Goal: Information Seeking & Learning: Compare options

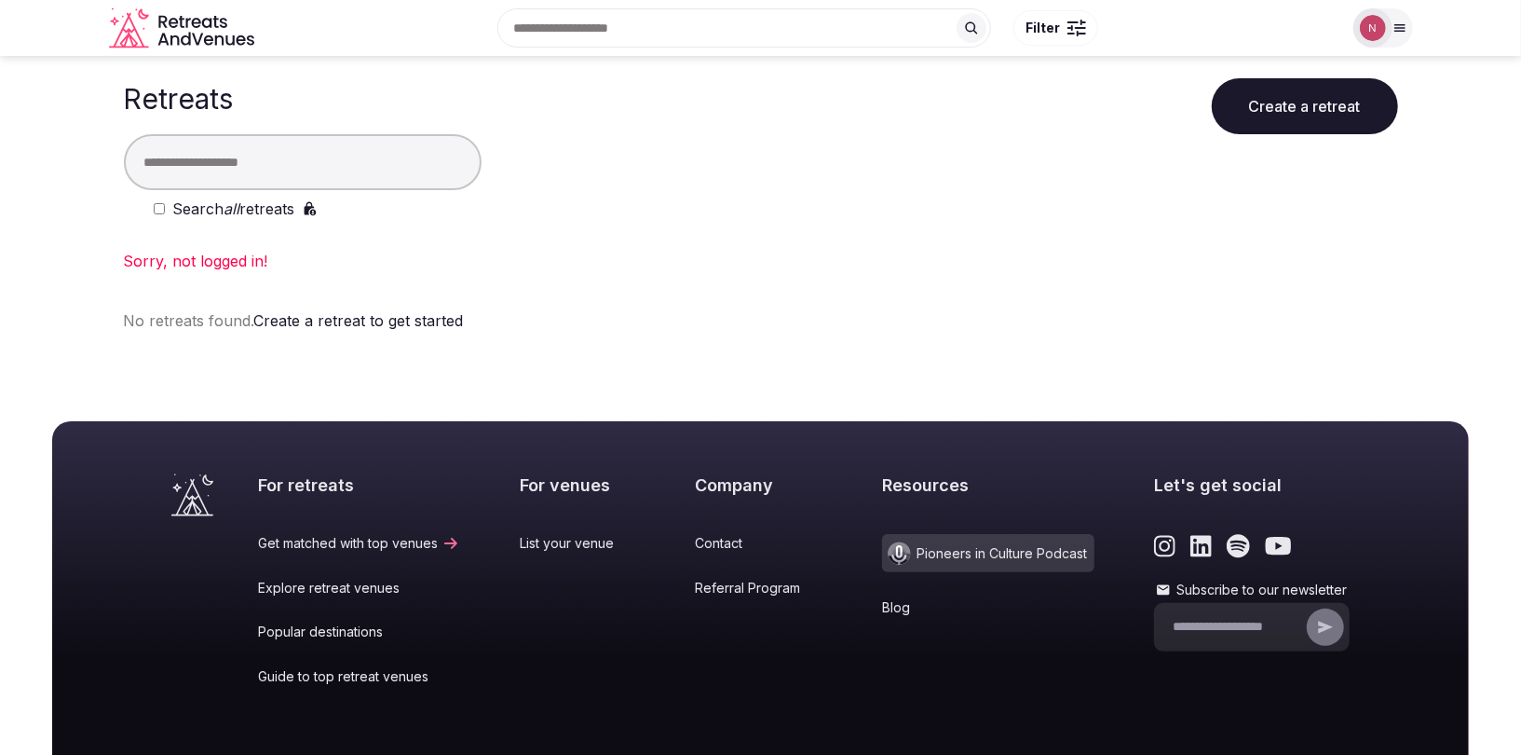
click at [807, 254] on div "Sorry, not logged in!" at bounding box center [761, 261] width 1275 height 22
click at [331, 164] on input "text" at bounding box center [303, 162] width 358 height 56
click at [1374, 22] on img at bounding box center [1373, 28] width 26 height 26
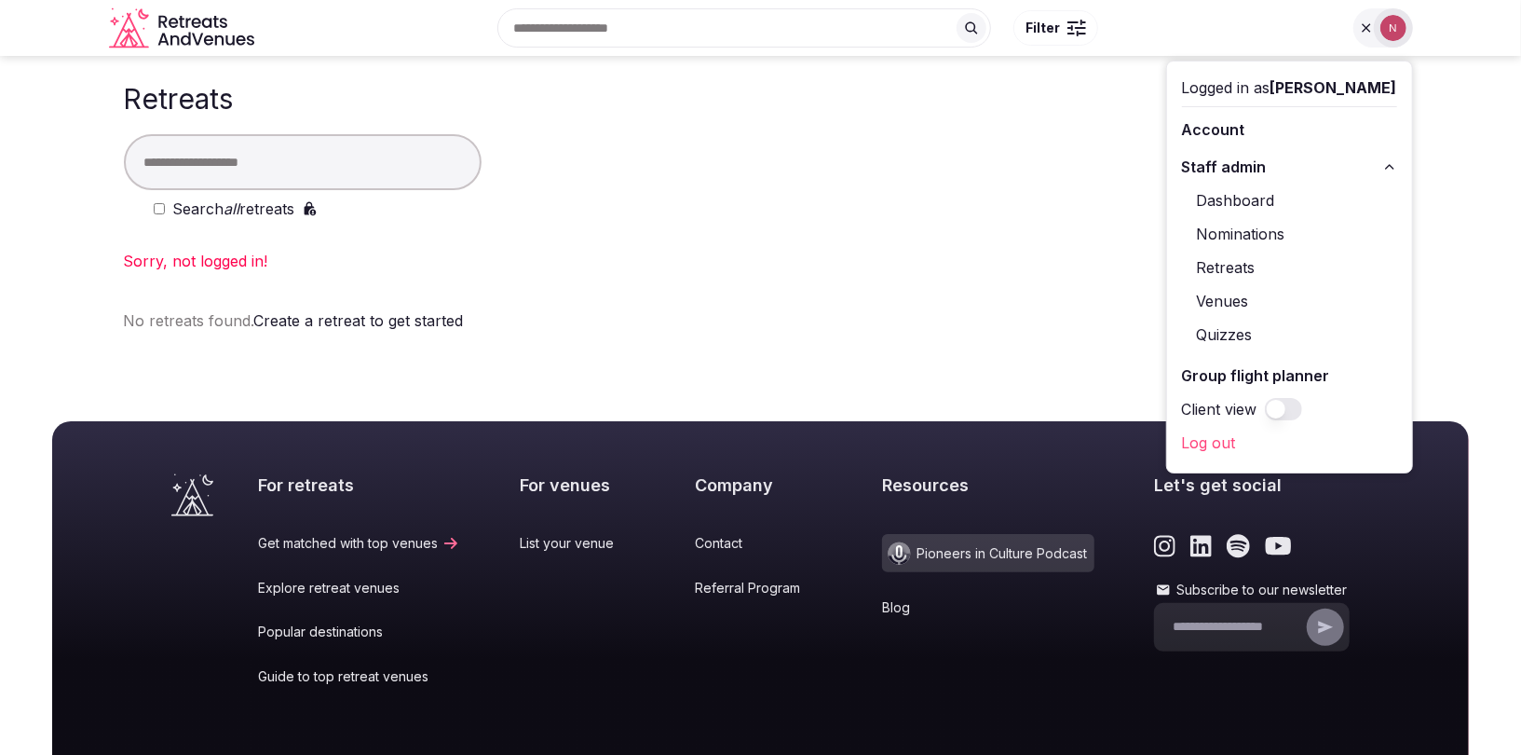
click at [1288, 83] on div "Logged in as Nathalia Bilotti" at bounding box center [1289, 87] width 215 height 22
click at [1273, 87] on div "Logged in as Nathalia Bilotti" at bounding box center [1289, 87] width 215 height 22
click at [842, 109] on div "Retreats Create a retreat" at bounding box center [761, 95] width 1275 height 78
click at [256, 157] on input "text" at bounding box center [303, 162] width 358 height 56
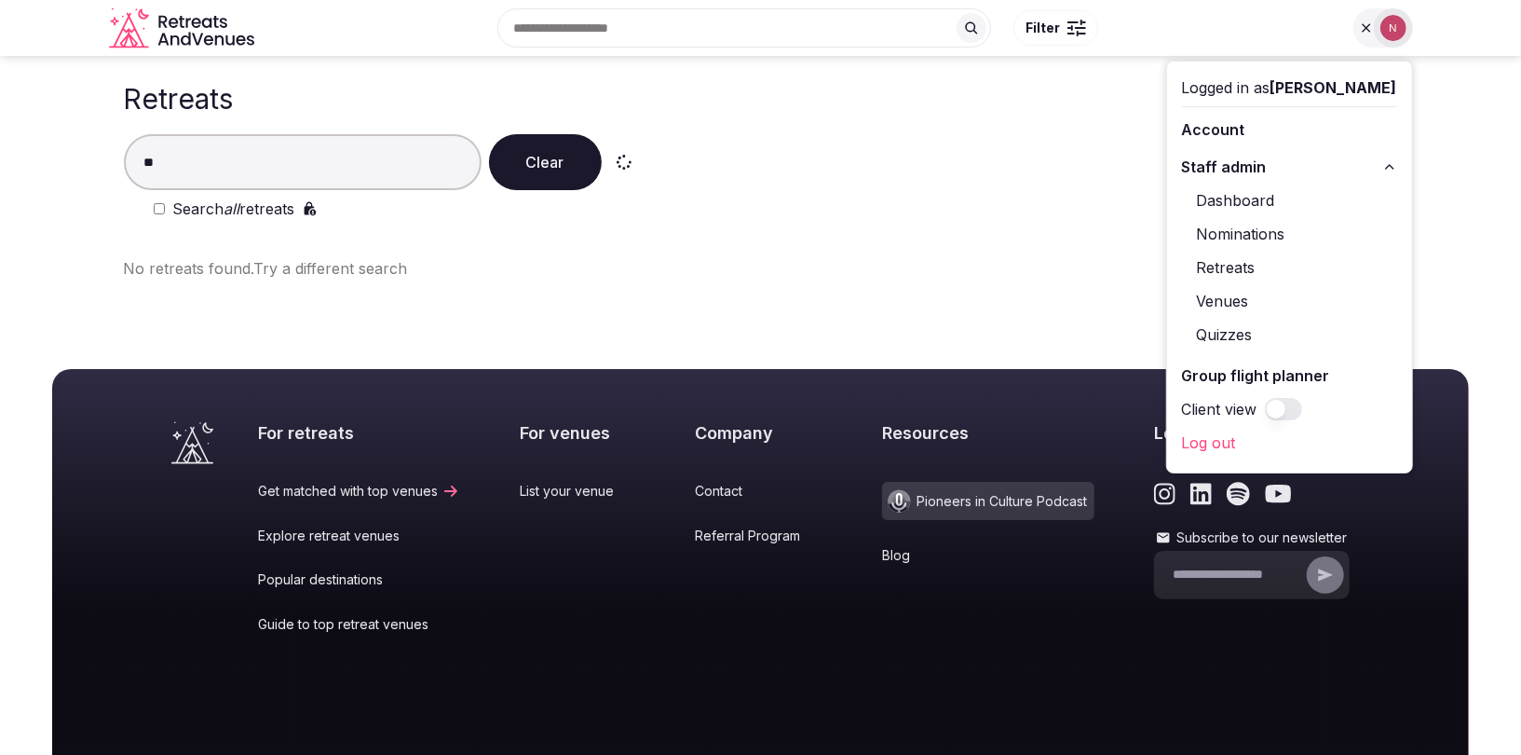
type input "*"
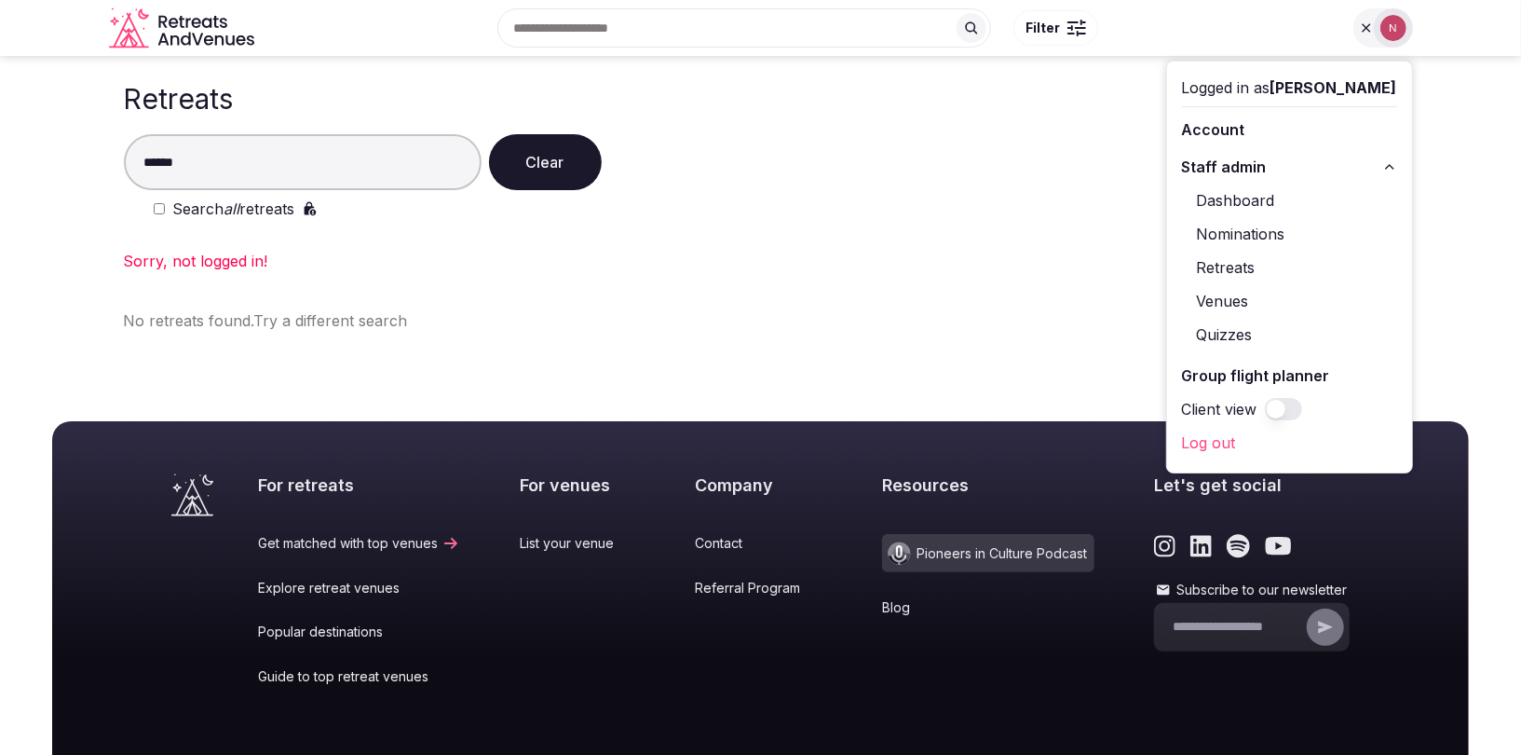
type input "******"
click at [170, 259] on div "Sorry, not logged in!" at bounding box center [761, 261] width 1275 height 22
click at [1356, 91] on span "[PERSON_NAME]" at bounding box center [1334, 87] width 127 height 19
click at [1354, 82] on span "[PERSON_NAME]" at bounding box center [1334, 87] width 127 height 19
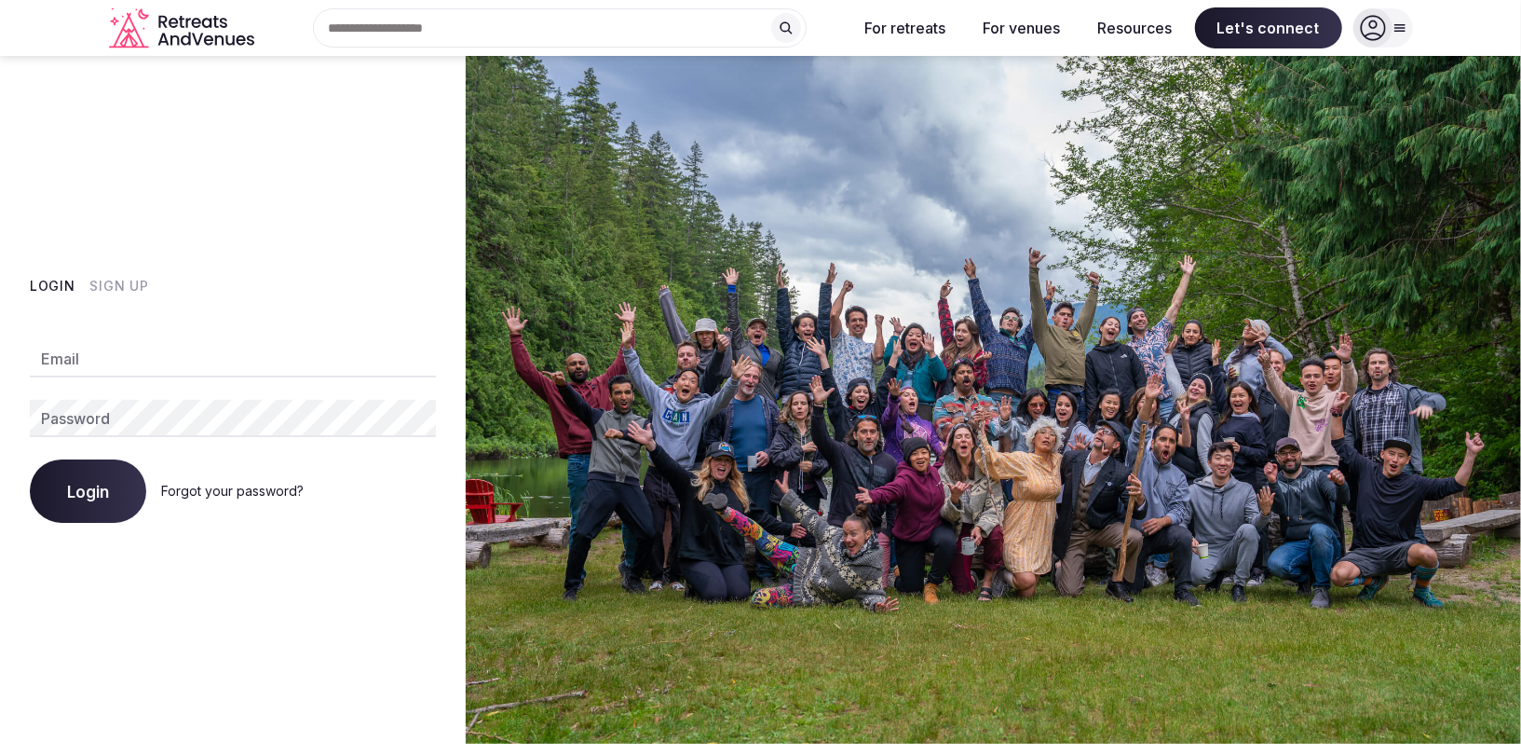
click at [191, 340] on input "Email" at bounding box center [233, 358] width 406 height 37
type input "**********"
click at [93, 498] on span "Login" at bounding box center [88, 491] width 42 height 19
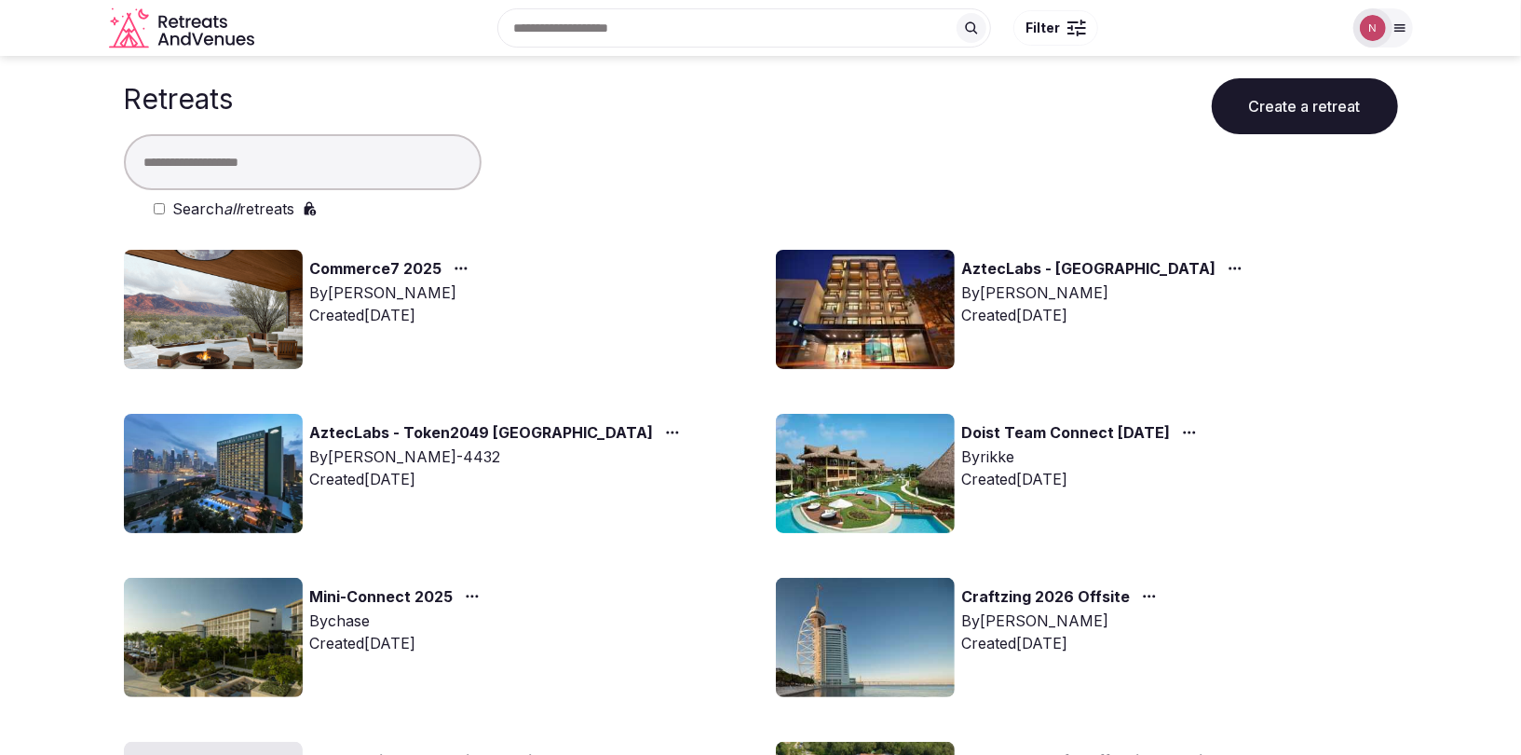
click at [309, 168] on input "text" at bounding box center [303, 162] width 358 height 56
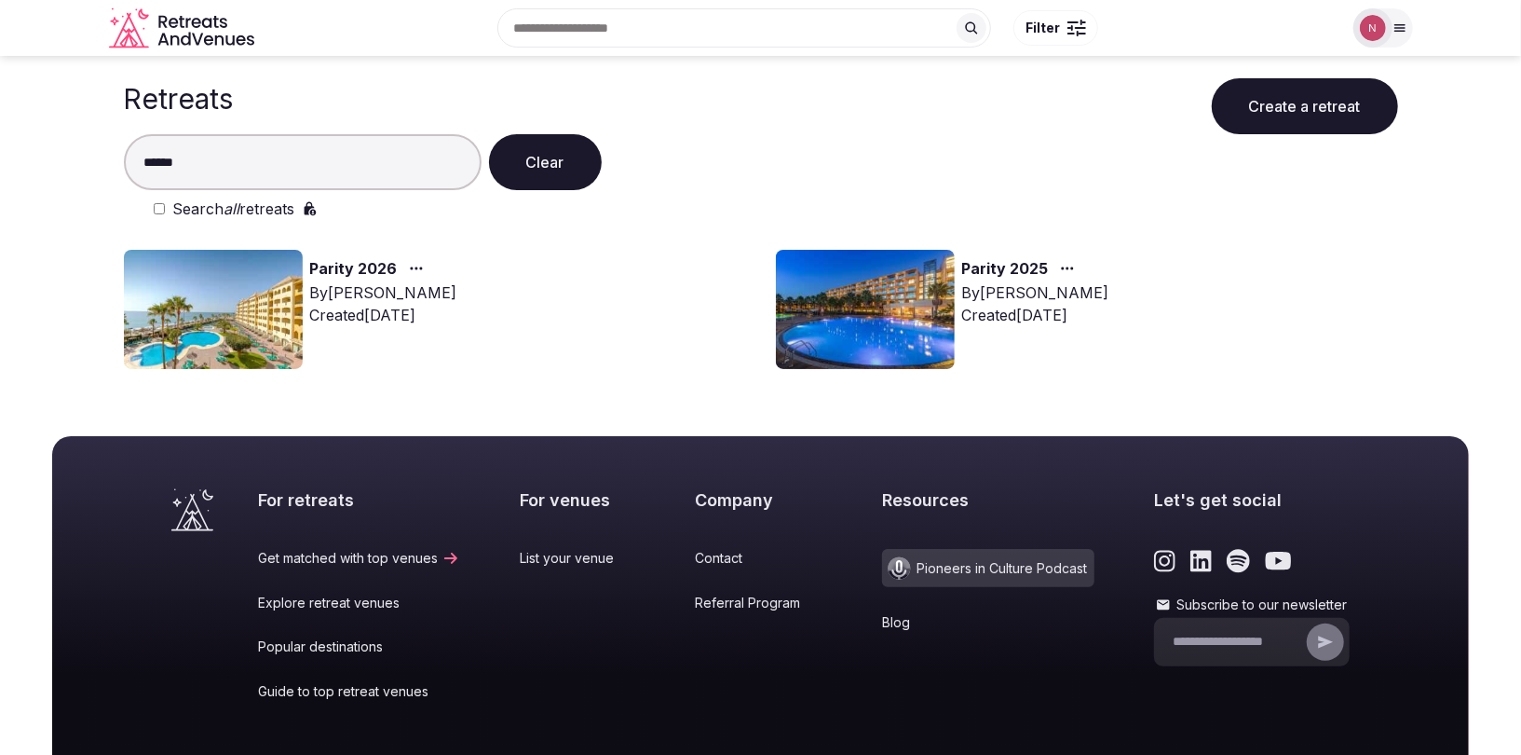
type input "******"
click at [256, 305] on img at bounding box center [213, 309] width 179 height 119
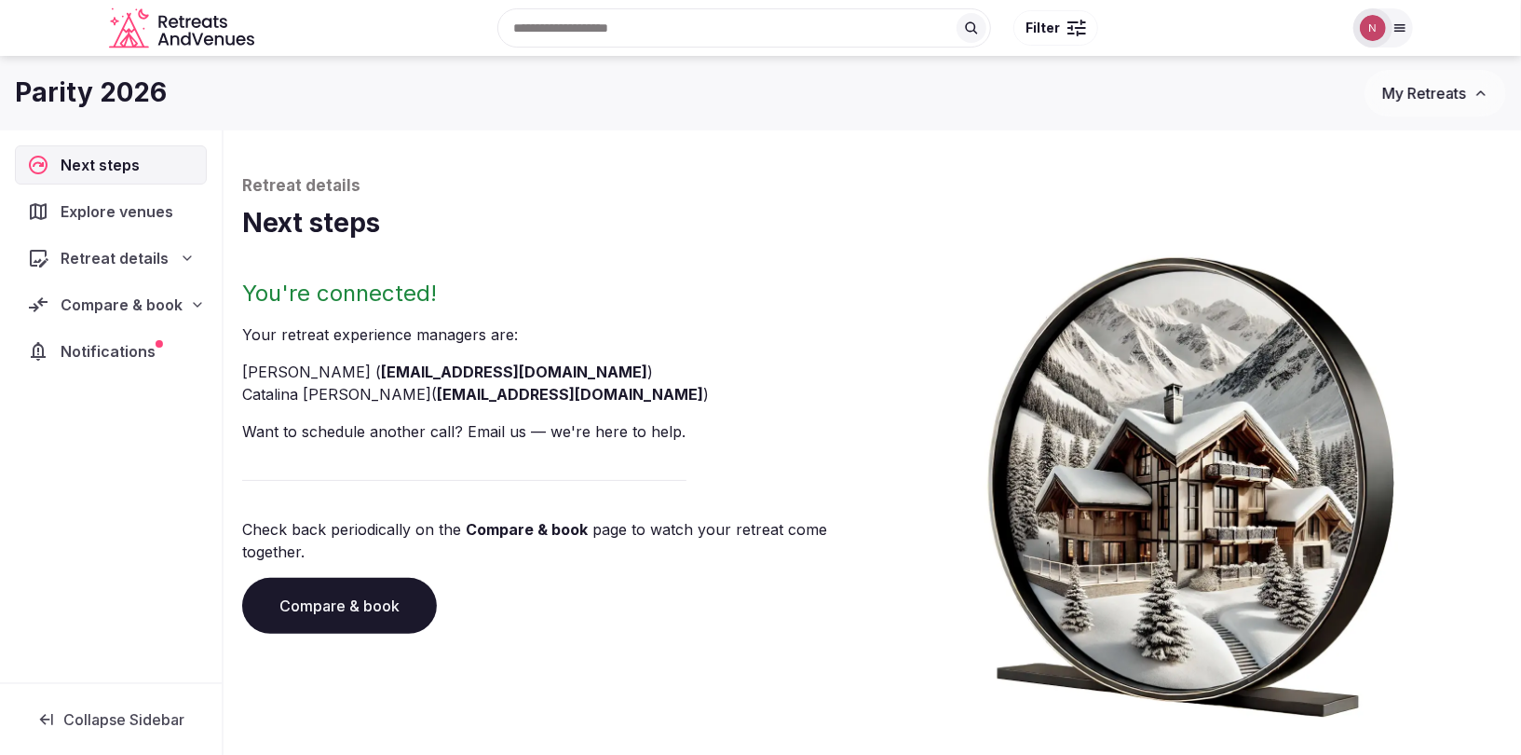
click at [100, 298] on span "Compare & book" at bounding box center [122, 304] width 122 height 22
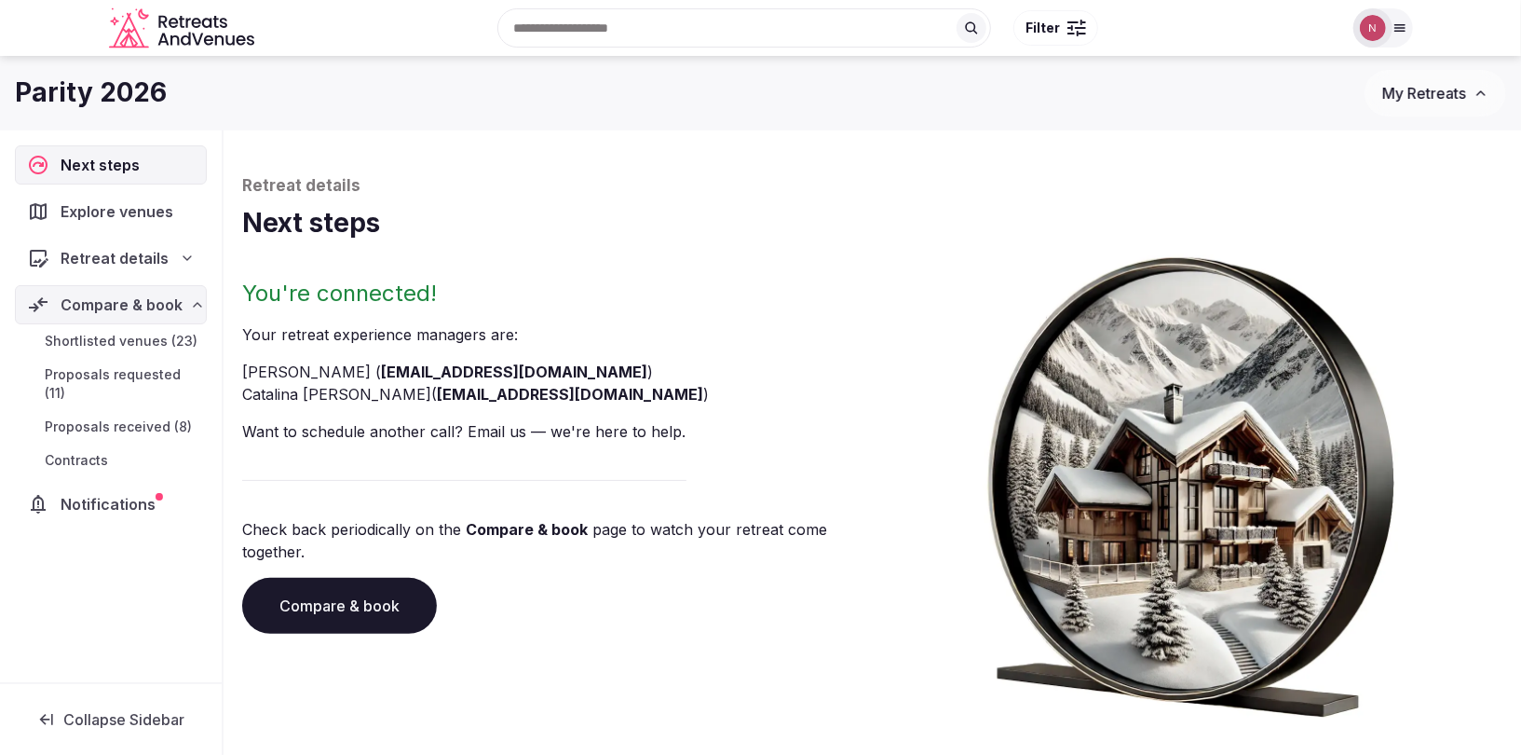
click at [108, 417] on span "Proposals received (8)" at bounding box center [118, 426] width 147 height 19
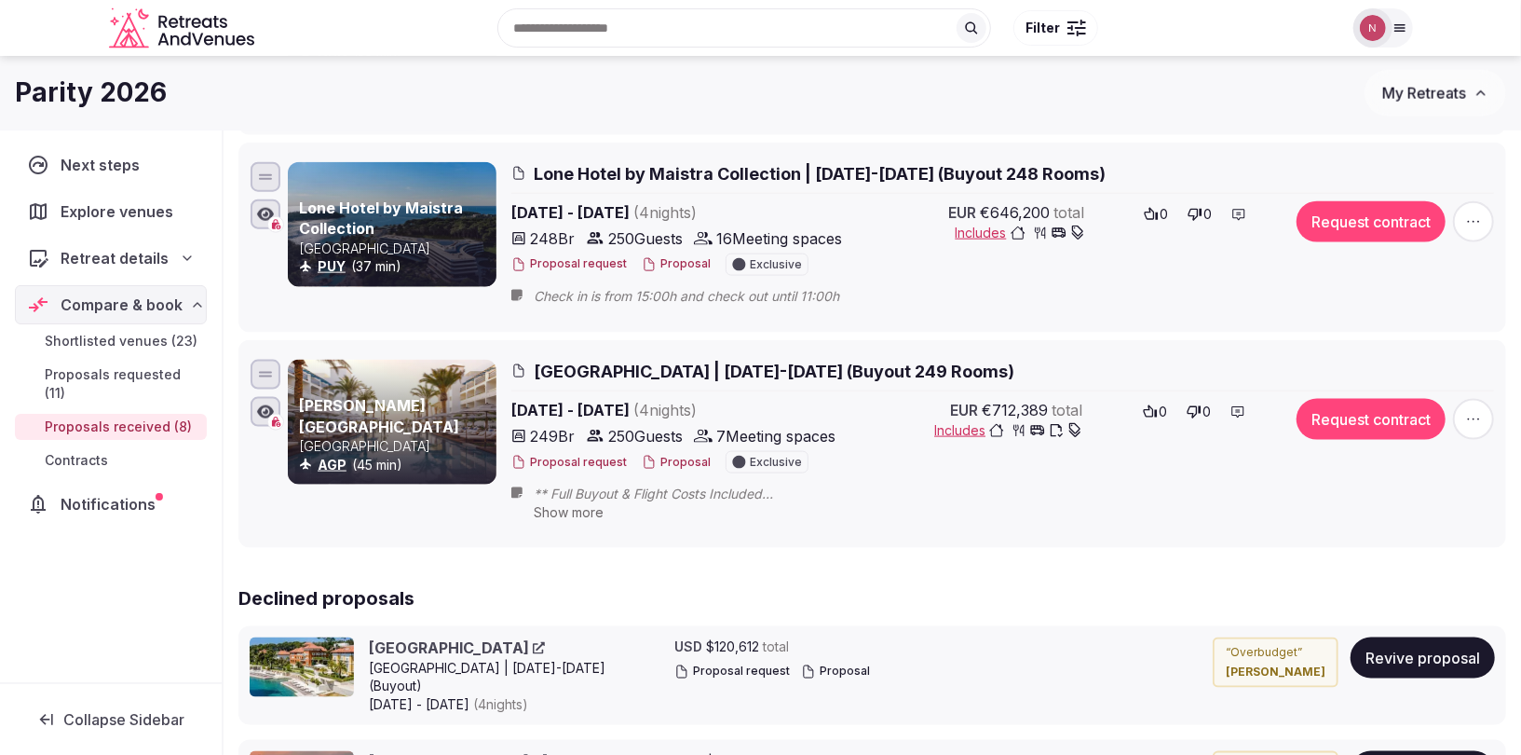
scroll to position [1251, 0]
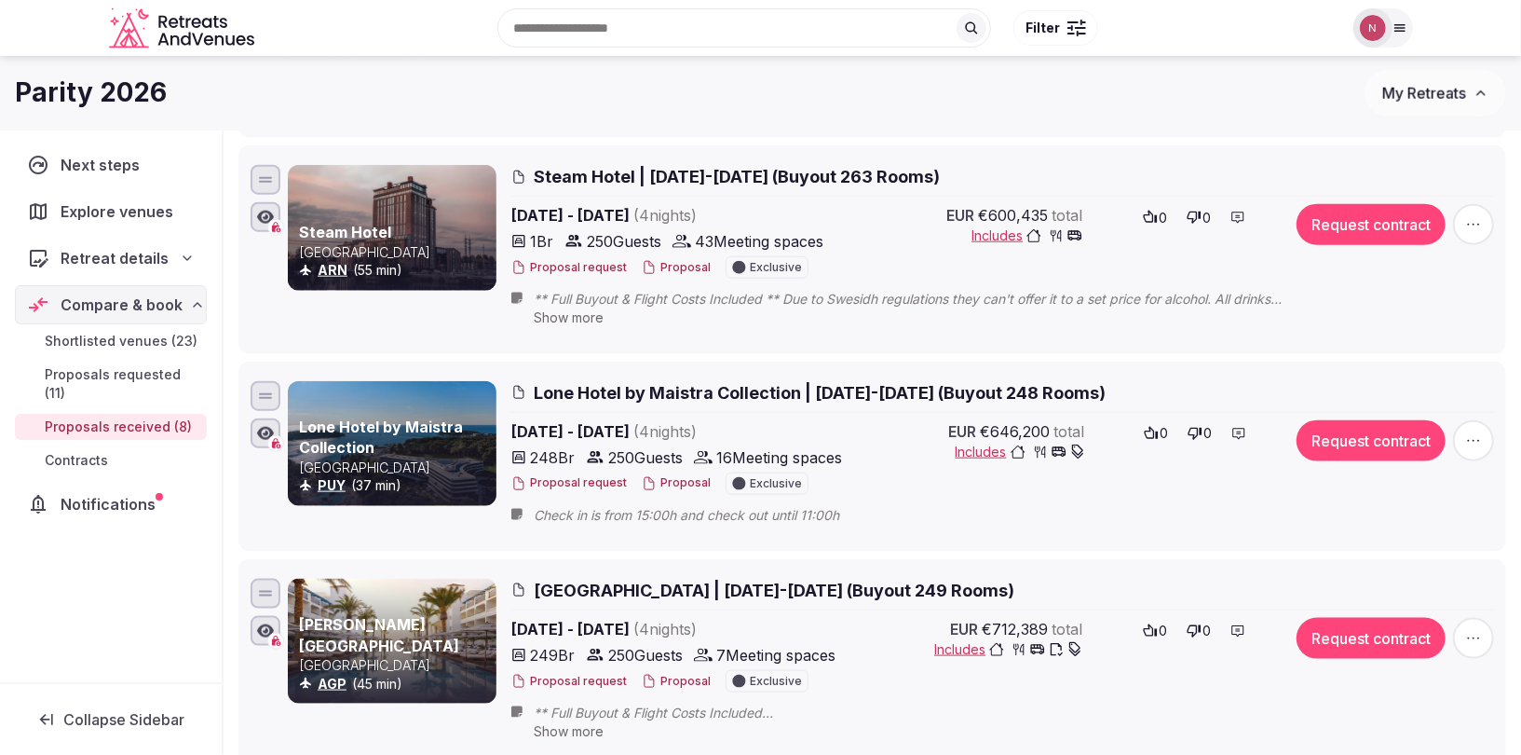
click at [386, 421] on link "Lone Hotel by Maistra Collection" at bounding box center [381, 436] width 164 height 39
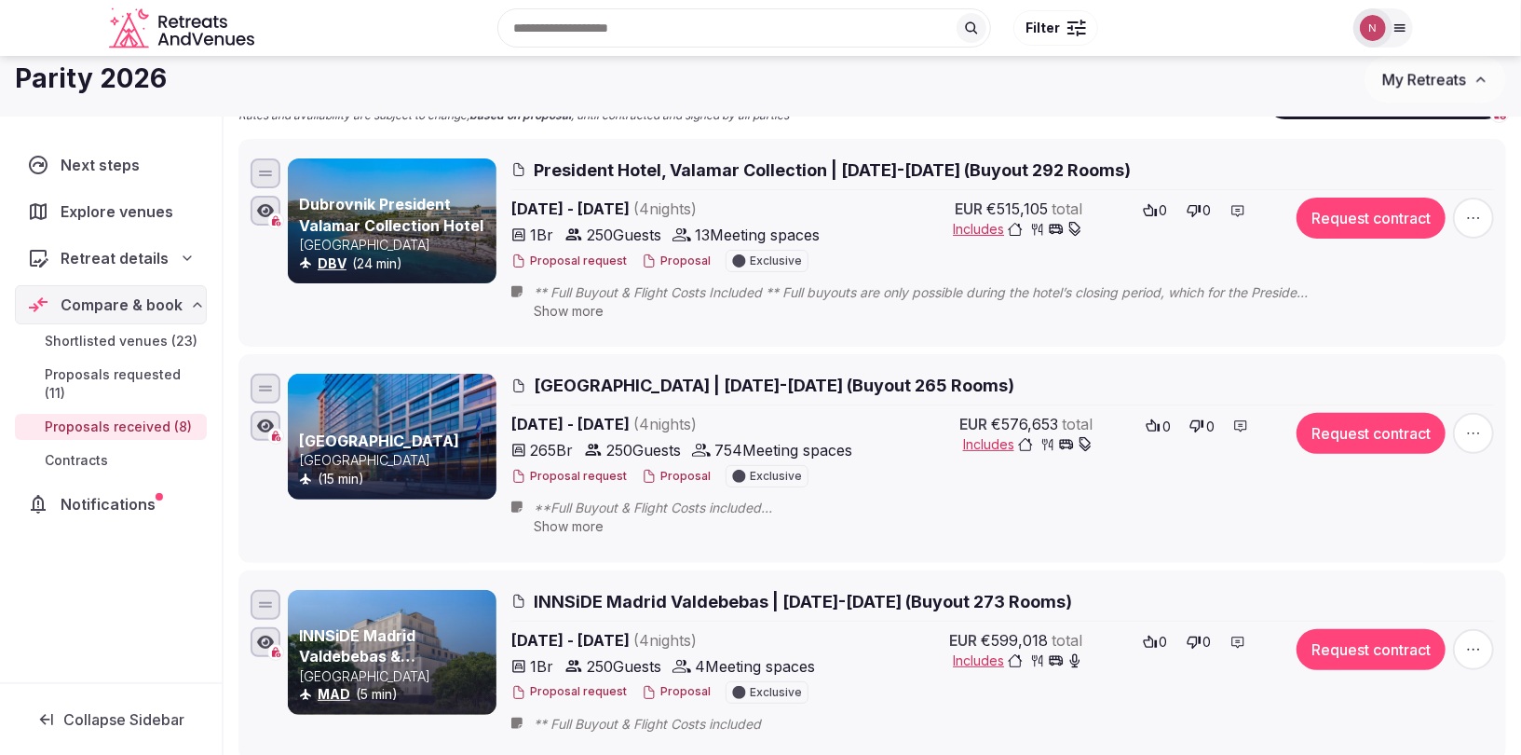
scroll to position [0, 0]
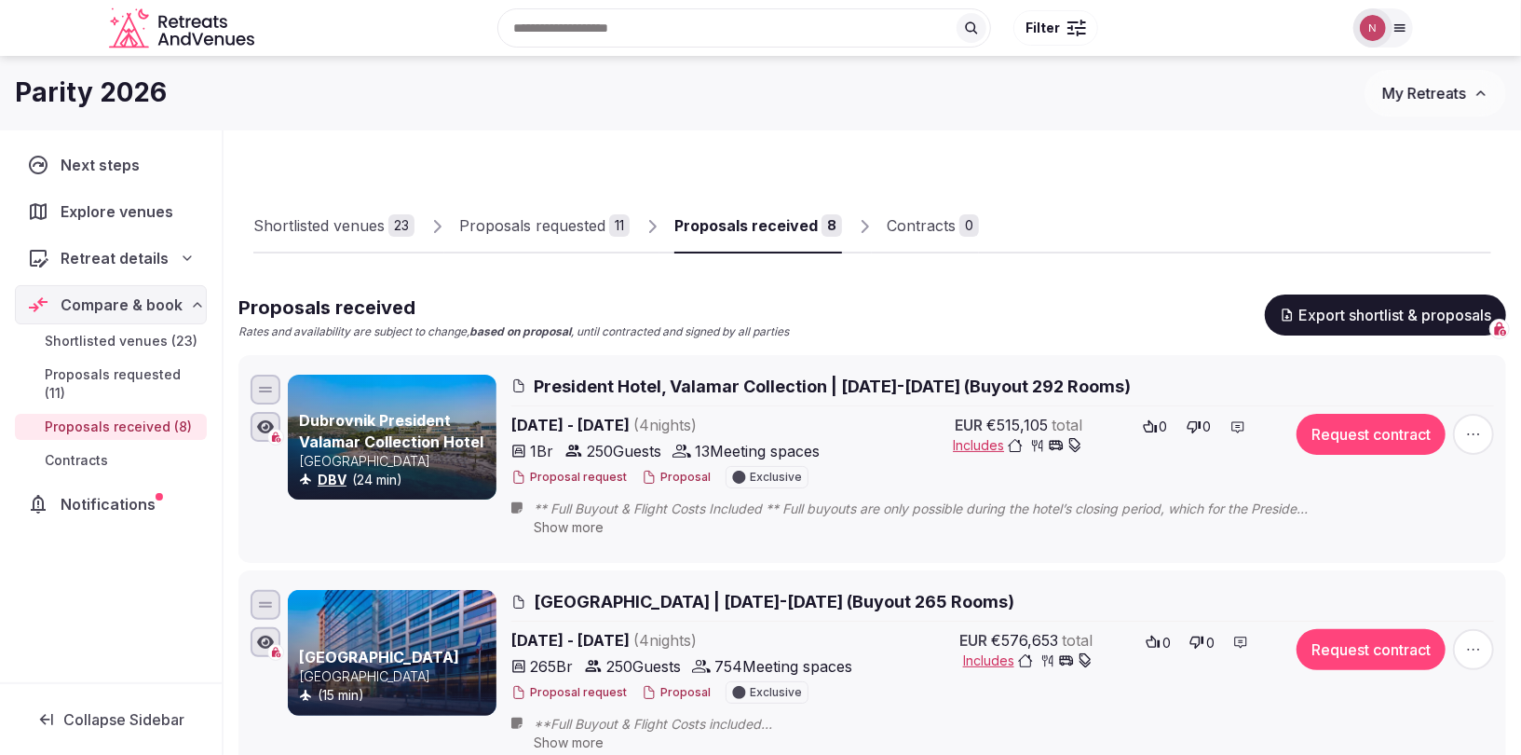
click at [1373, 21] on img at bounding box center [1373, 28] width 26 height 26
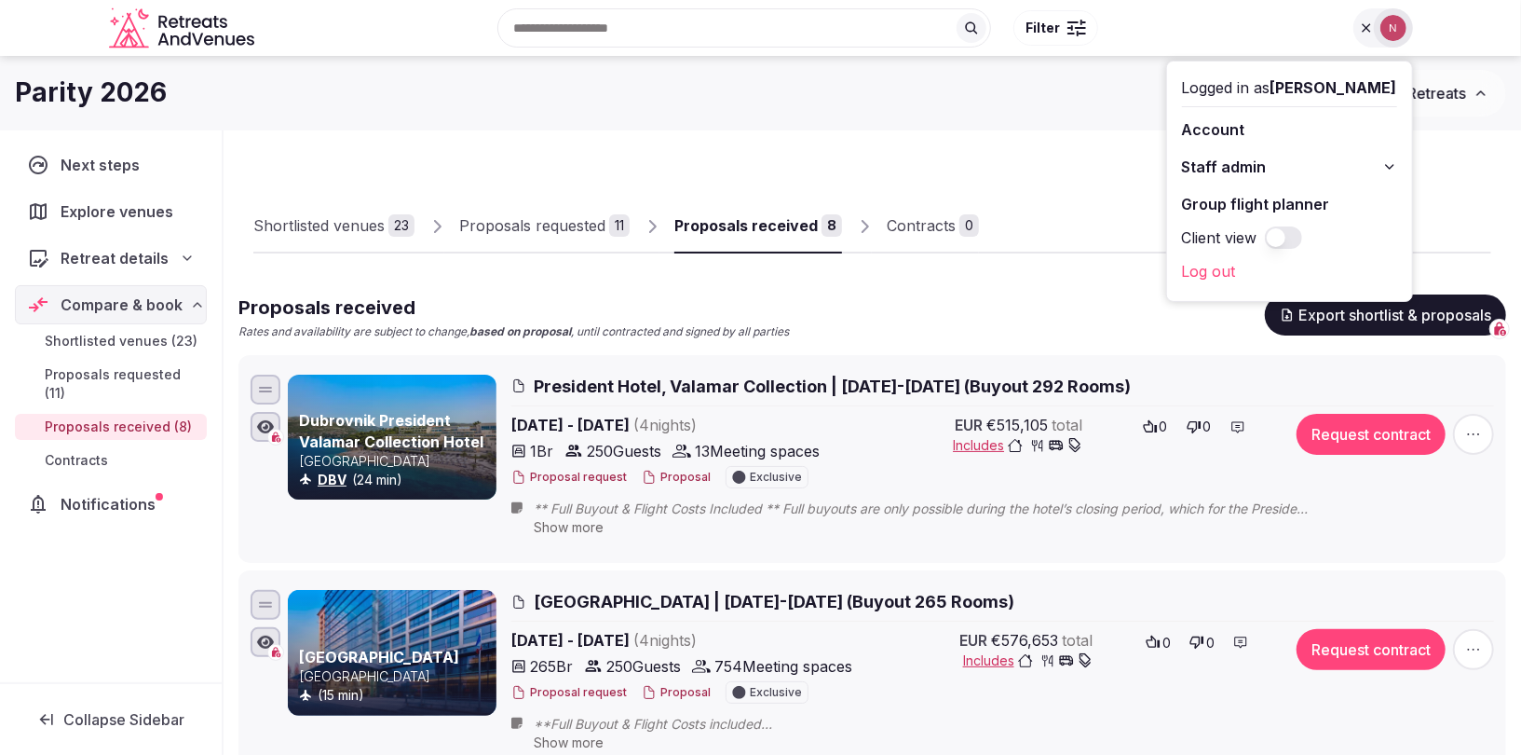
click at [1236, 163] on span "Staff admin" at bounding box center [1224, 167] width 85 height 22
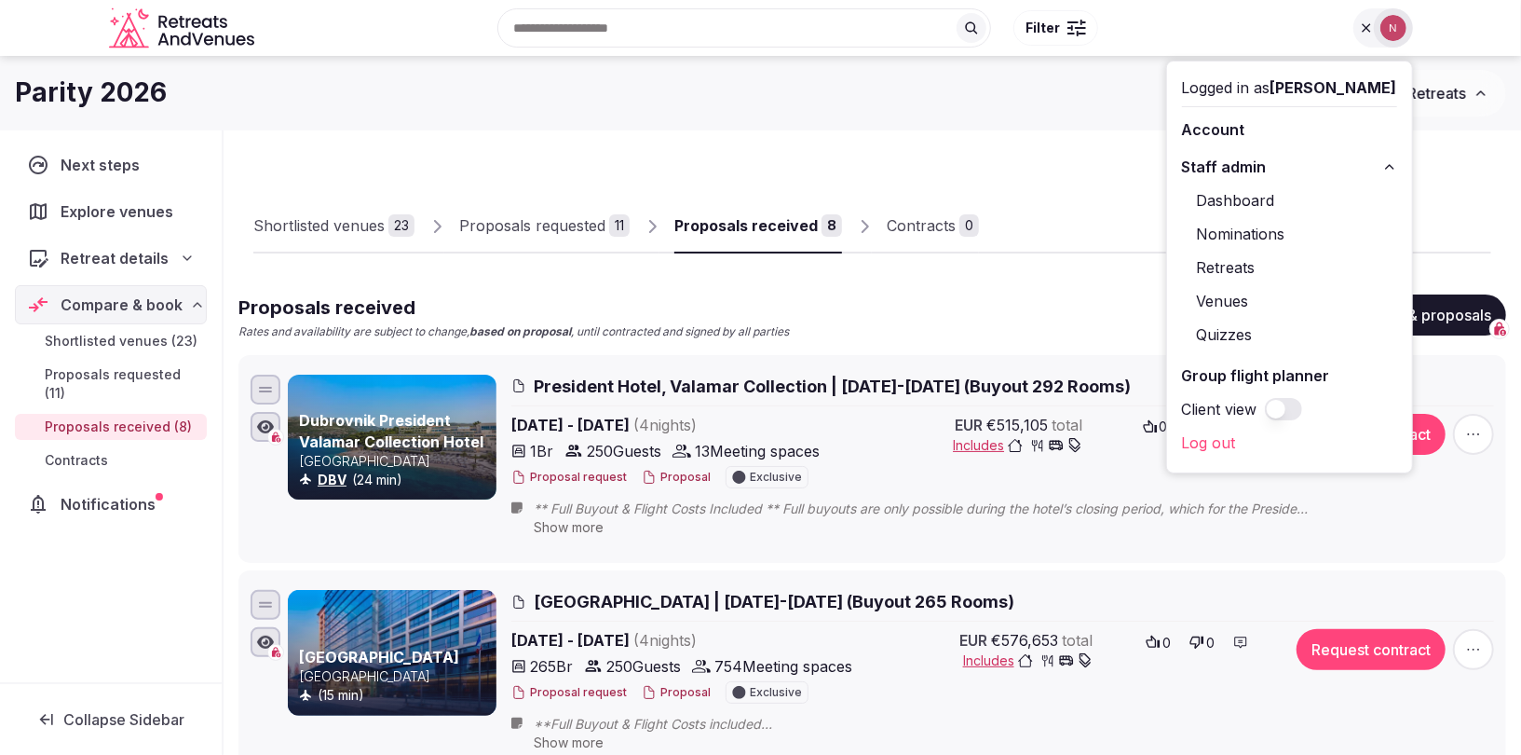
click at [1243, 263] on link "Retreats" at bounding box center [1289, 267] width 215 height 30
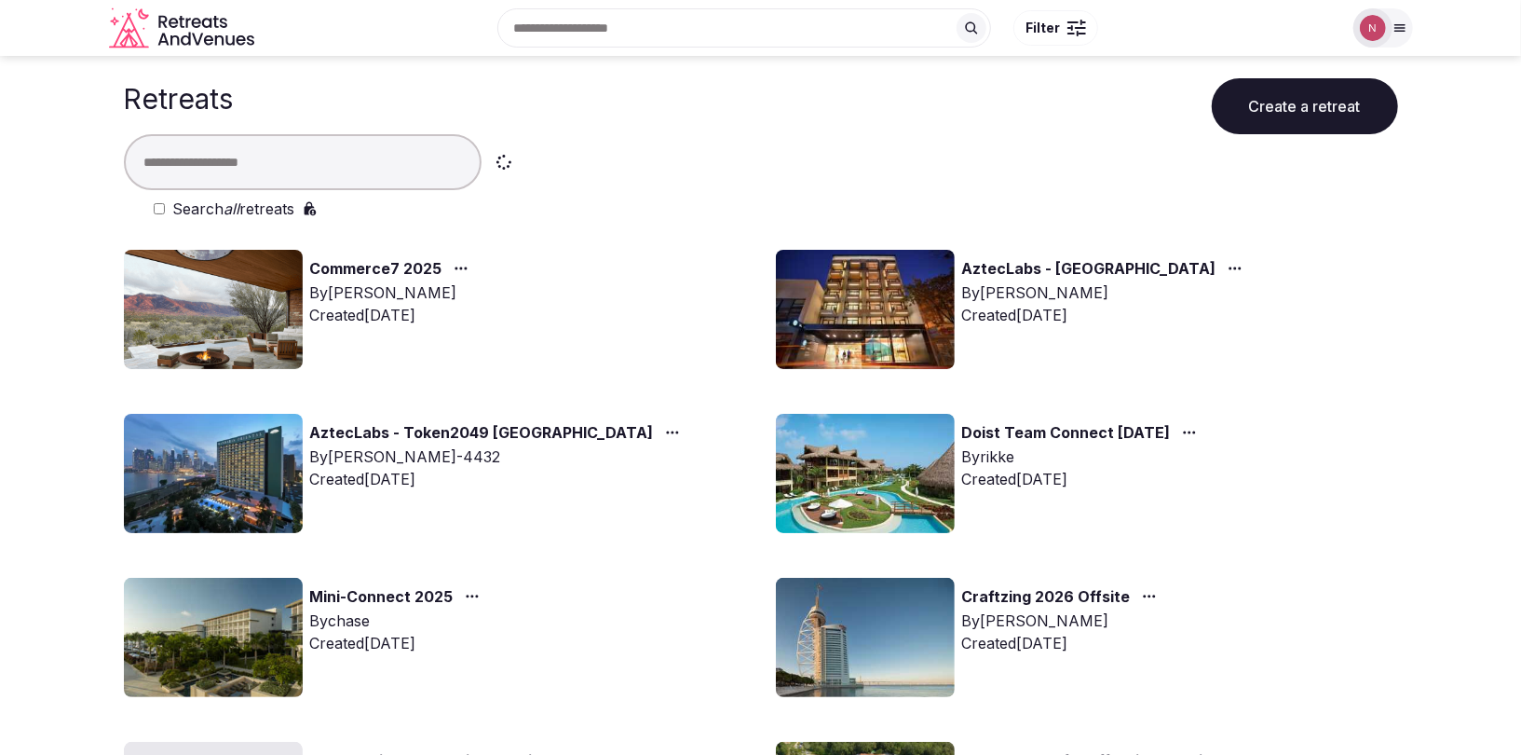
click at [419, 147] on input "text" at bounding box center [303, 162] width 358 height 56
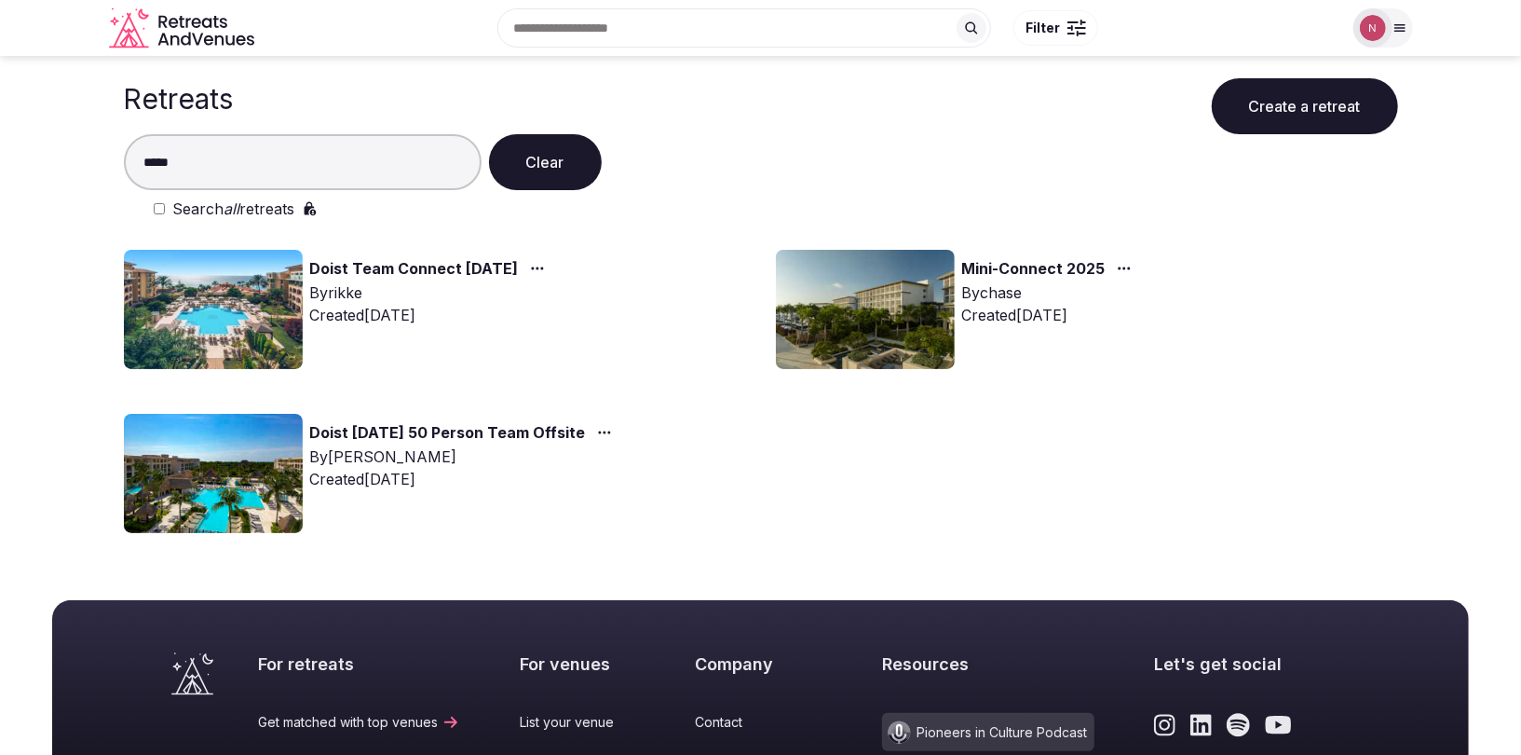
type input "*****"
click at [241, 317] on img at bounding box center [213, 309] width 179 height 119
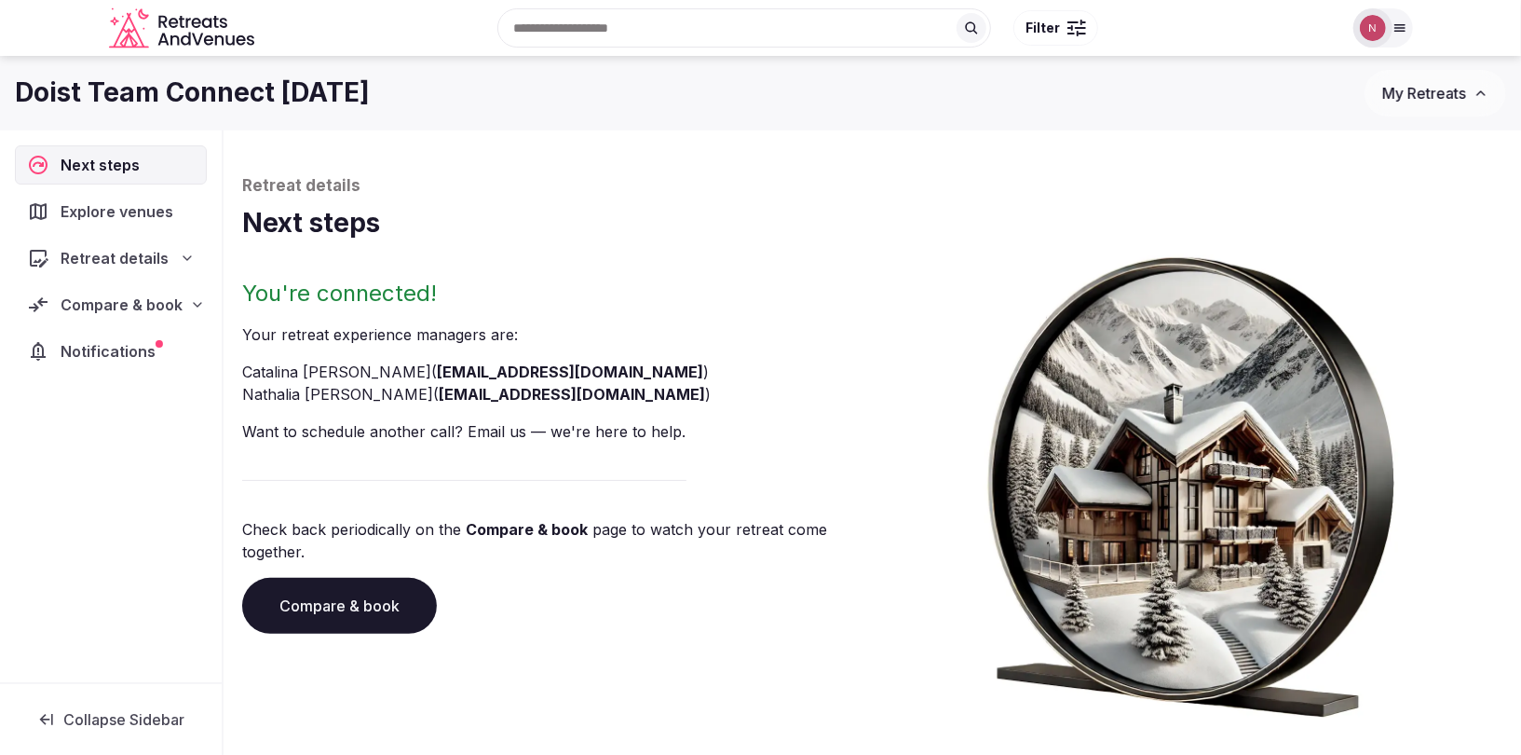
click at [44, 304] on icon at bounding box center [38, 304] width 22 height 22
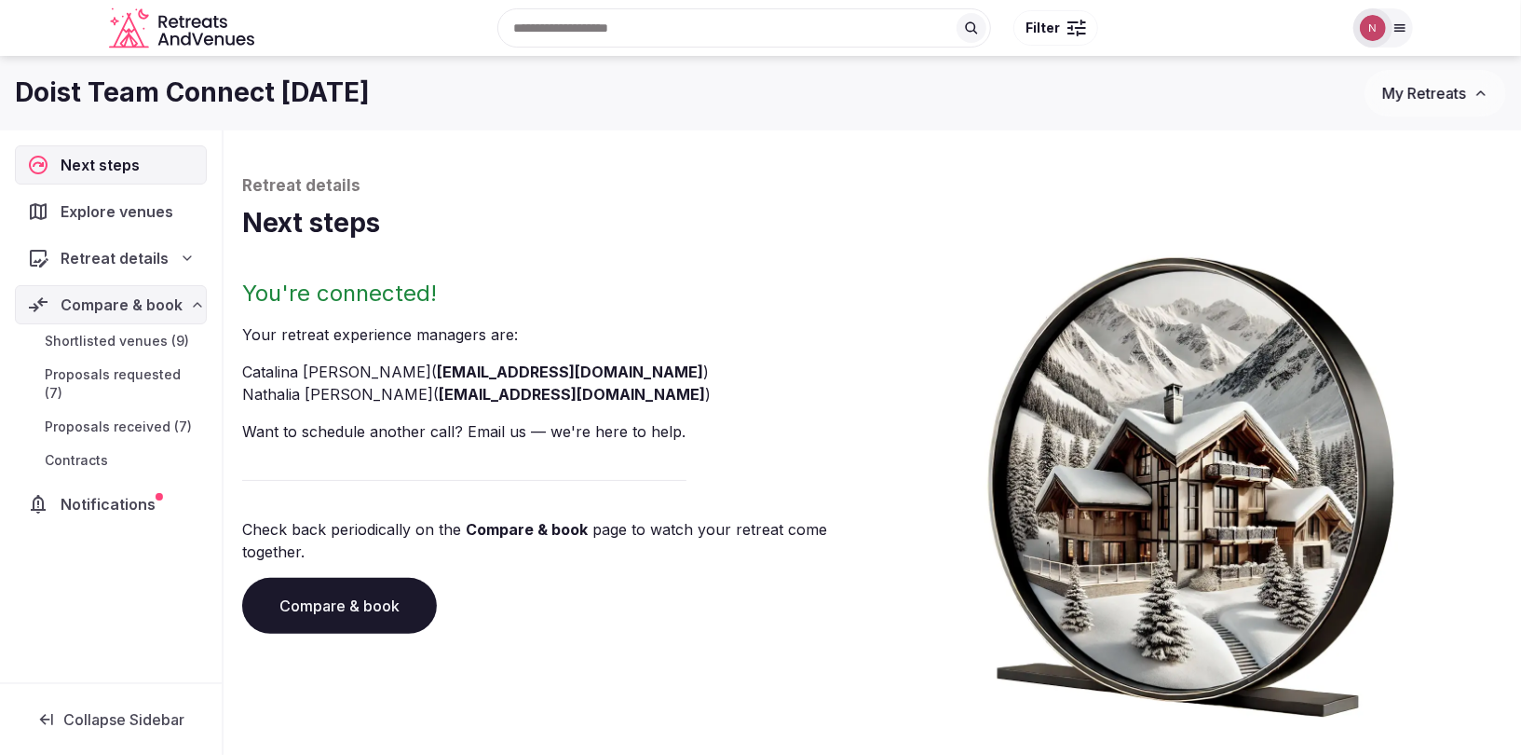
click at [108, 417] on span "Proposals received (7)" at bounding box center [118, 426] width 147 height 19
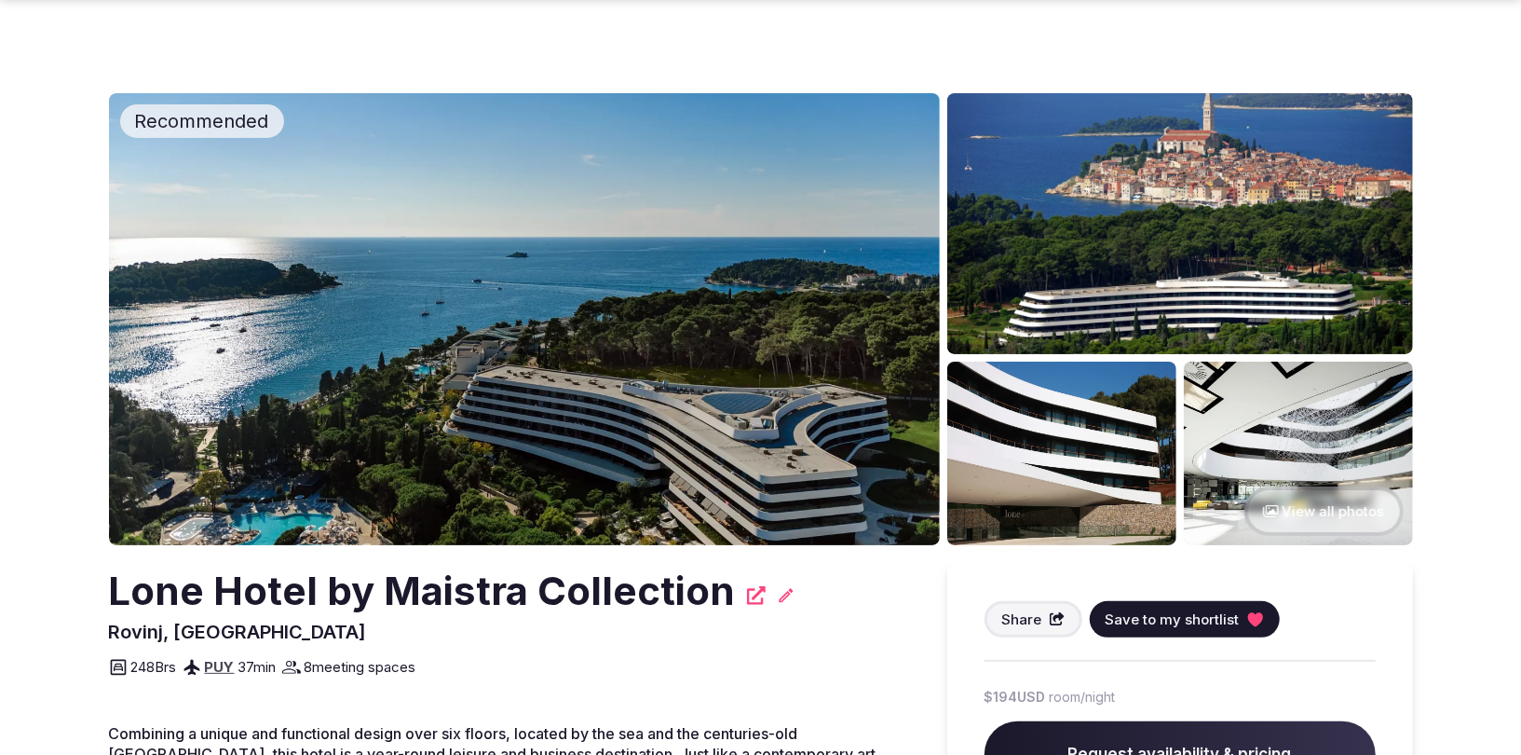
scroll to position [239, 0]
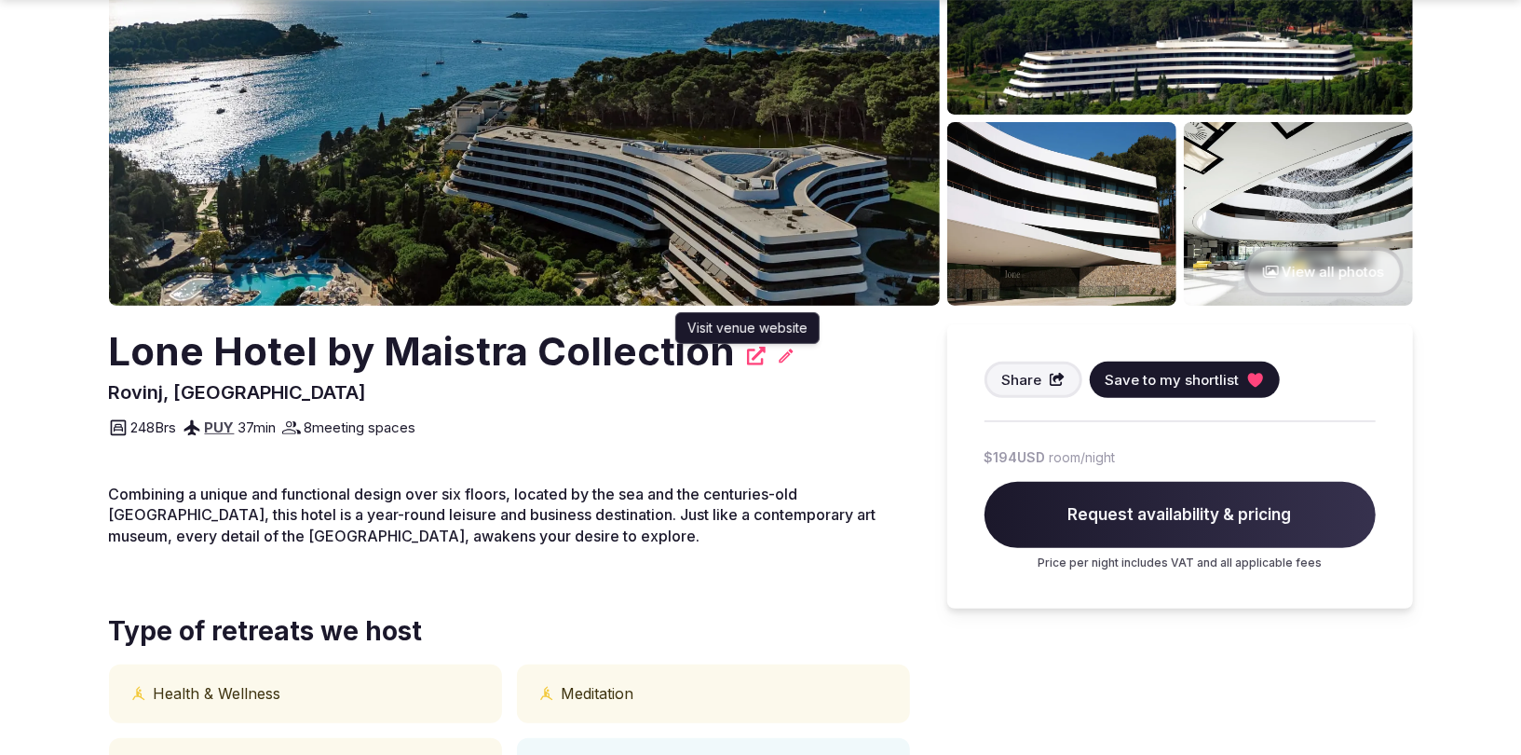
click at [749, 355] on icon at bounding box center [756, 356] width 19 height 19
